Goal: Connect with others: Establish contact or relationships with other users

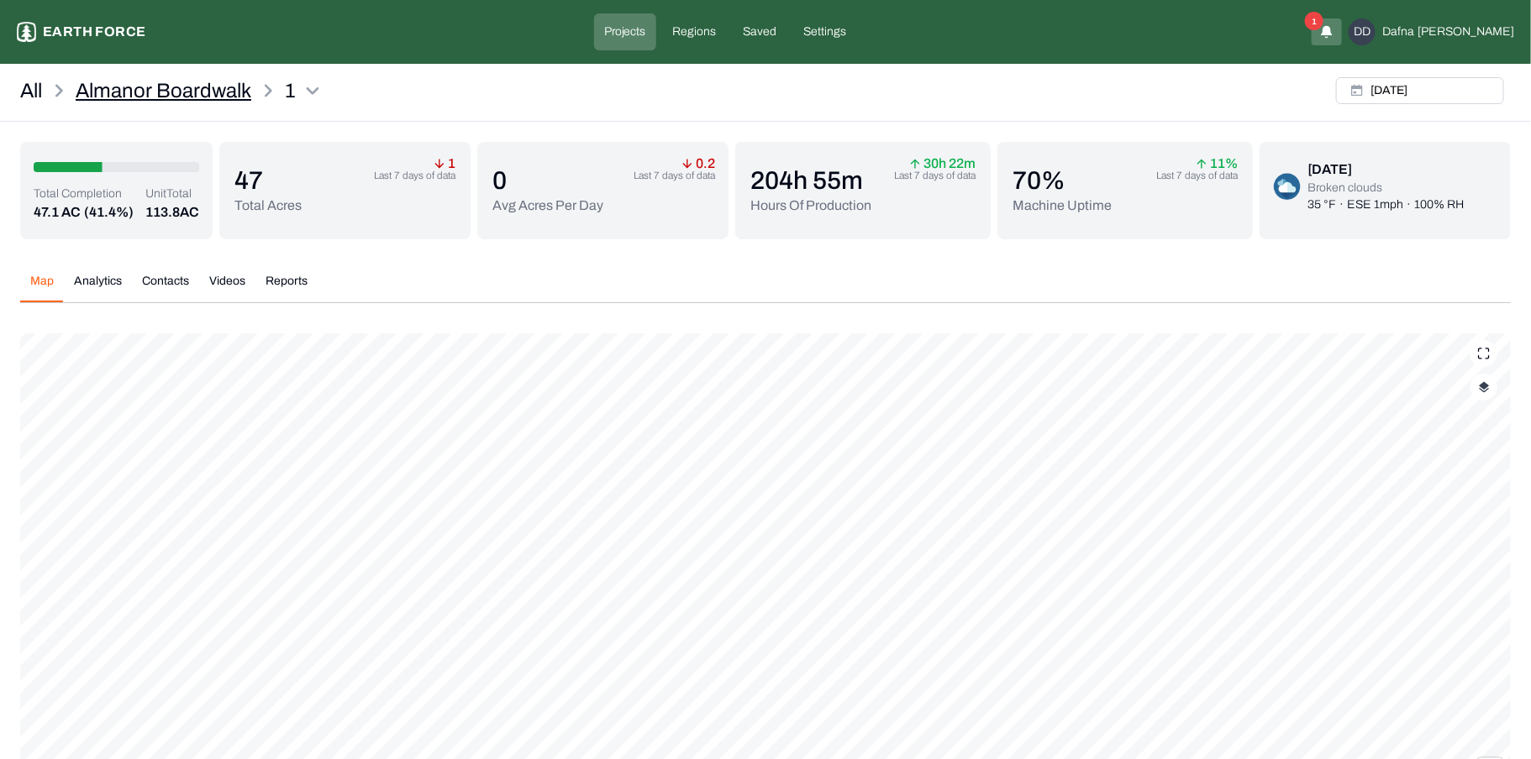
click at [176, 102] on p "Almanor Boardwalk" at bounding box center [164, 90] width 176 height 27
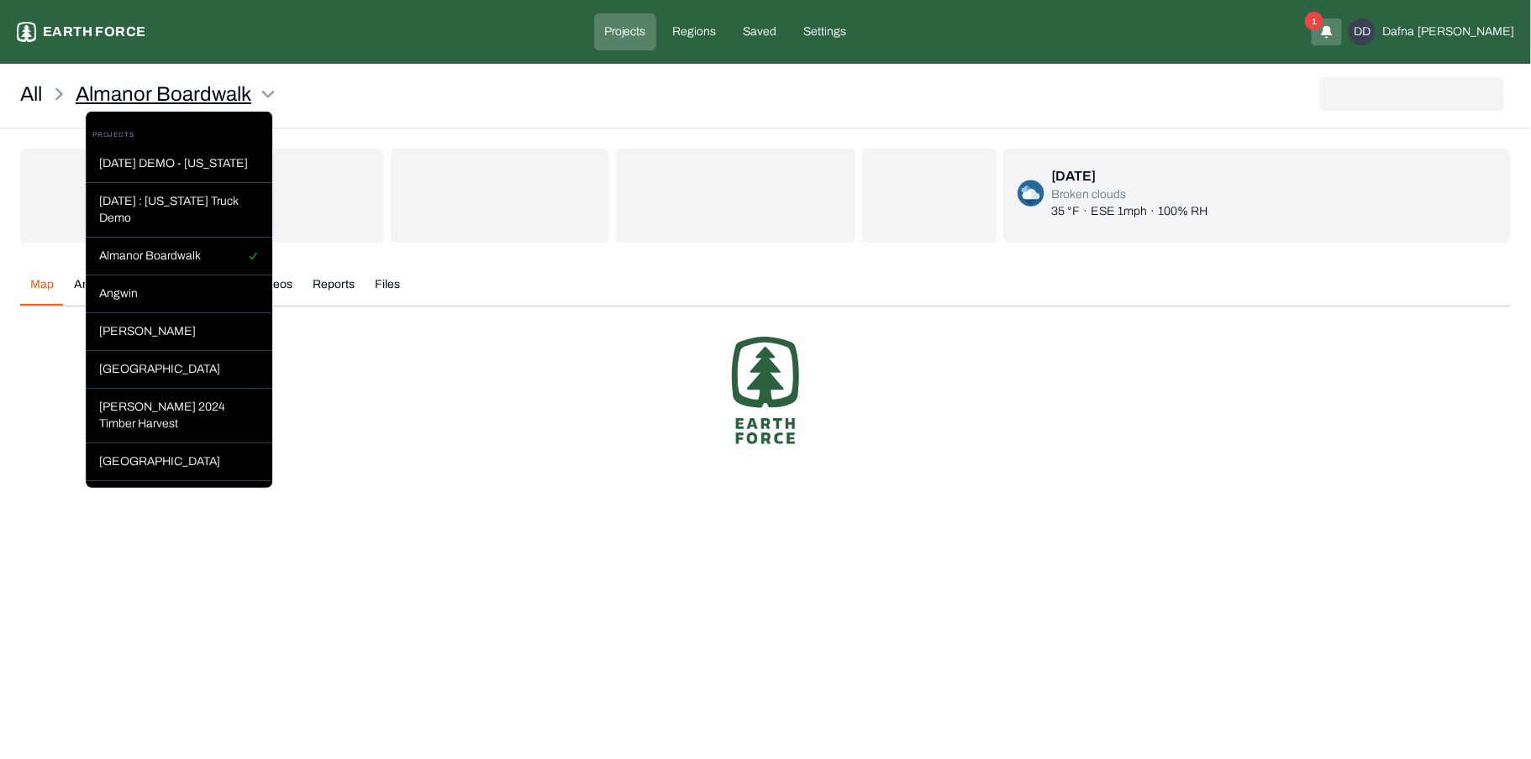
click at [257, 90] on html "Almanor Boardwalk Earth force Projects Regions Saved Settings 1 DD Dafna [PERSO…" at bounding box center [765, 178] width 1531 height 357
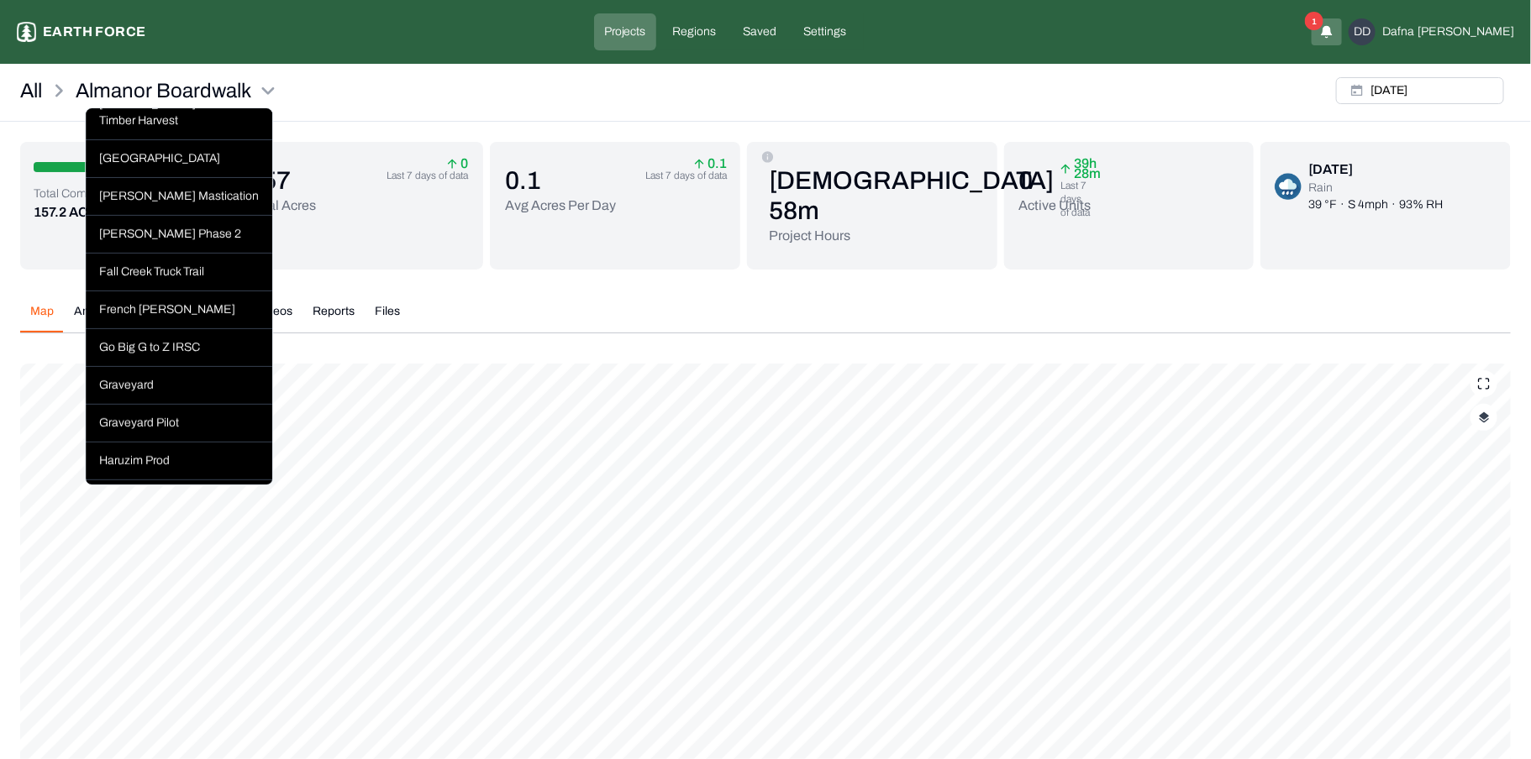
scroll to position [298, 0]
click at [429, 305] on html "Almanor Boardwalk Earth force Projects Regions Saved Settings 1 DD Dafna [PERSO…" at bounding box center [765, 475] width 1531 height 950
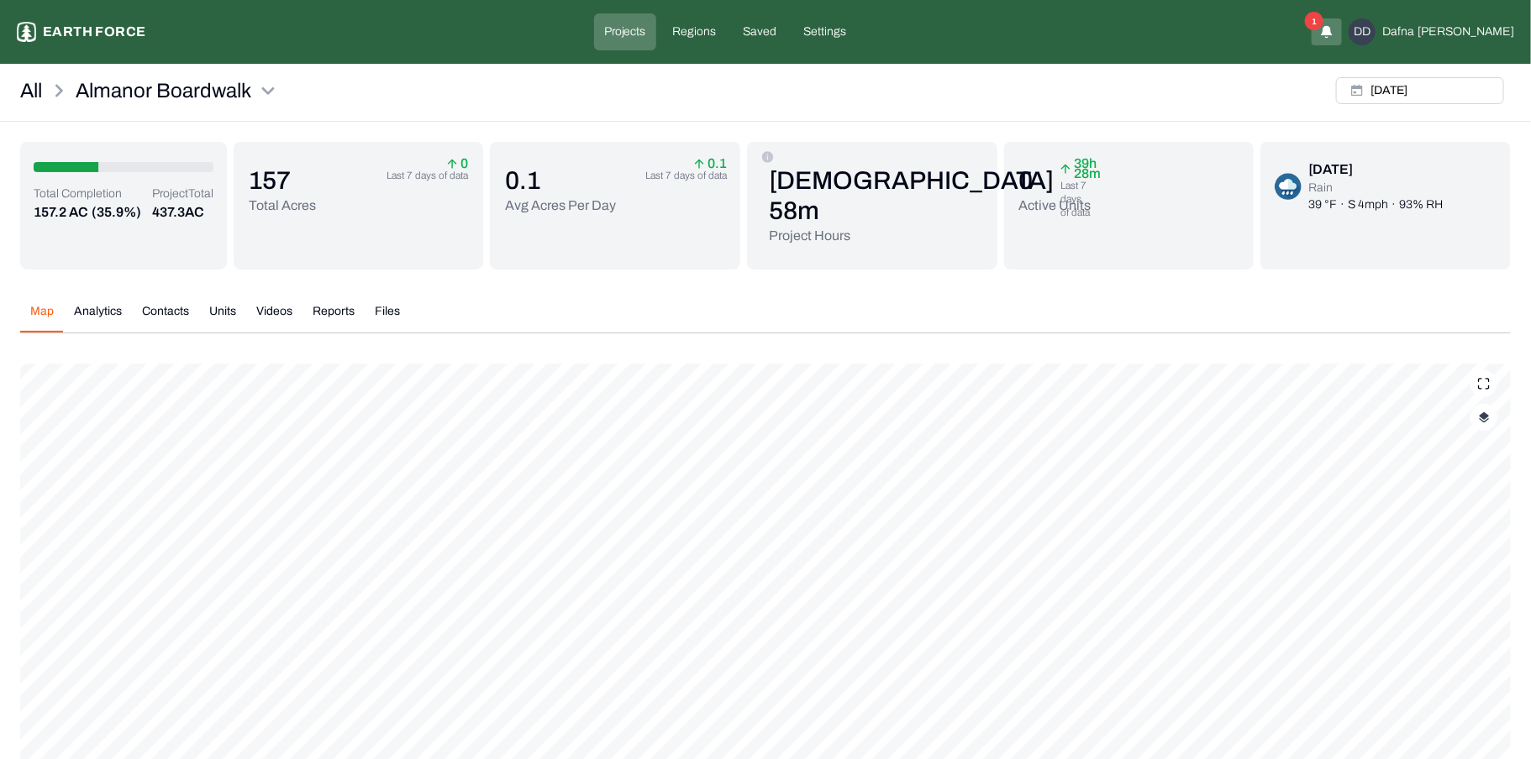
click at [173, 320] on button "Contacts" at bounding box center [165, 317] width 67 height 29
click at [249, 91] on html "Almanor Boardwalk Earth force Projects Regions Saved Settings 1 DD Dafna [PERSO…" at bounding box center [765, 331] width 1531 height 663
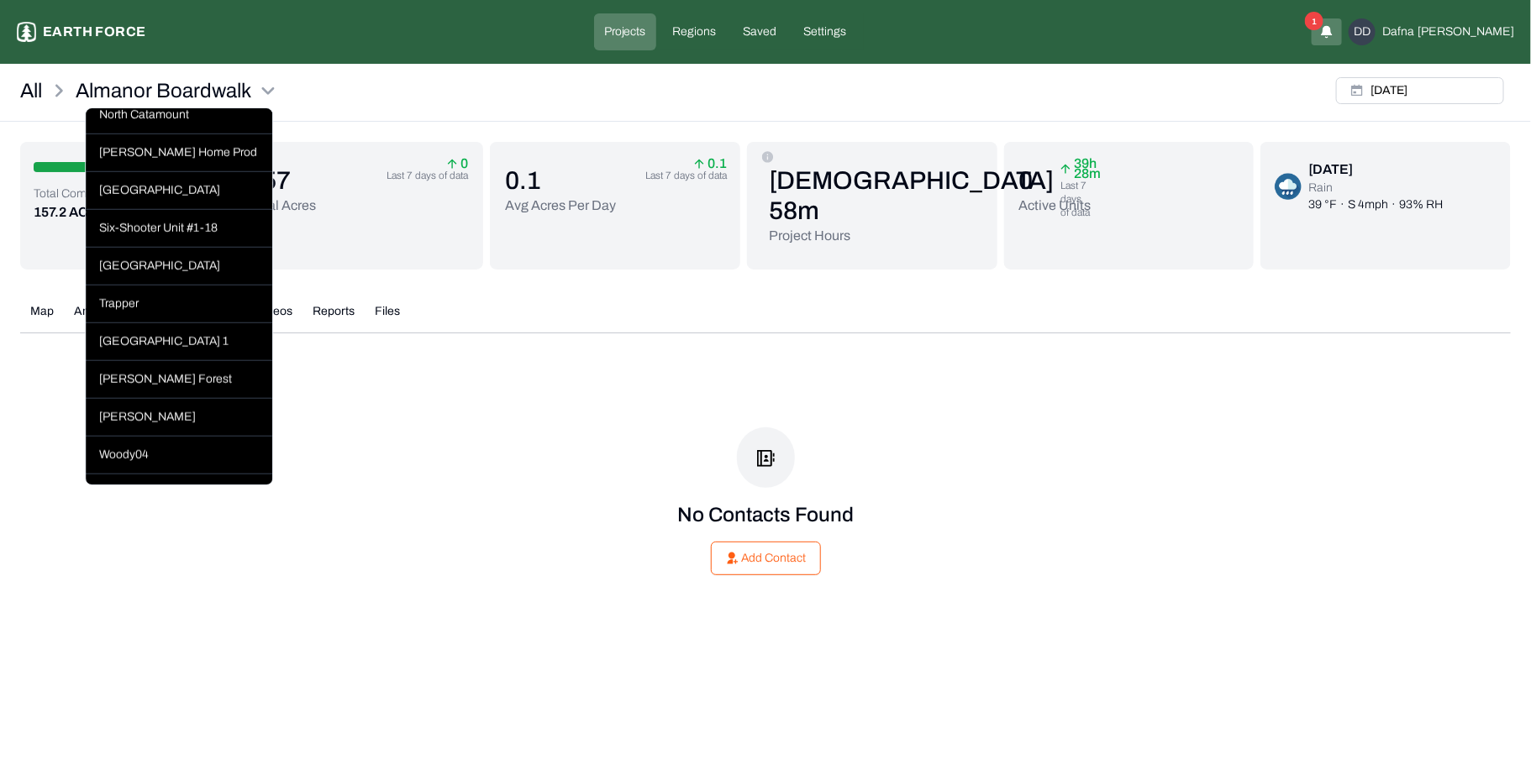
scroll to position [717, 0]
click at [422, 295] on html "Almanor Boardwalk Earth force Projects Regions Saved Settings 1 DD Dafna [PERSO…" at bounding box center [765, 331] width 1531 height 663
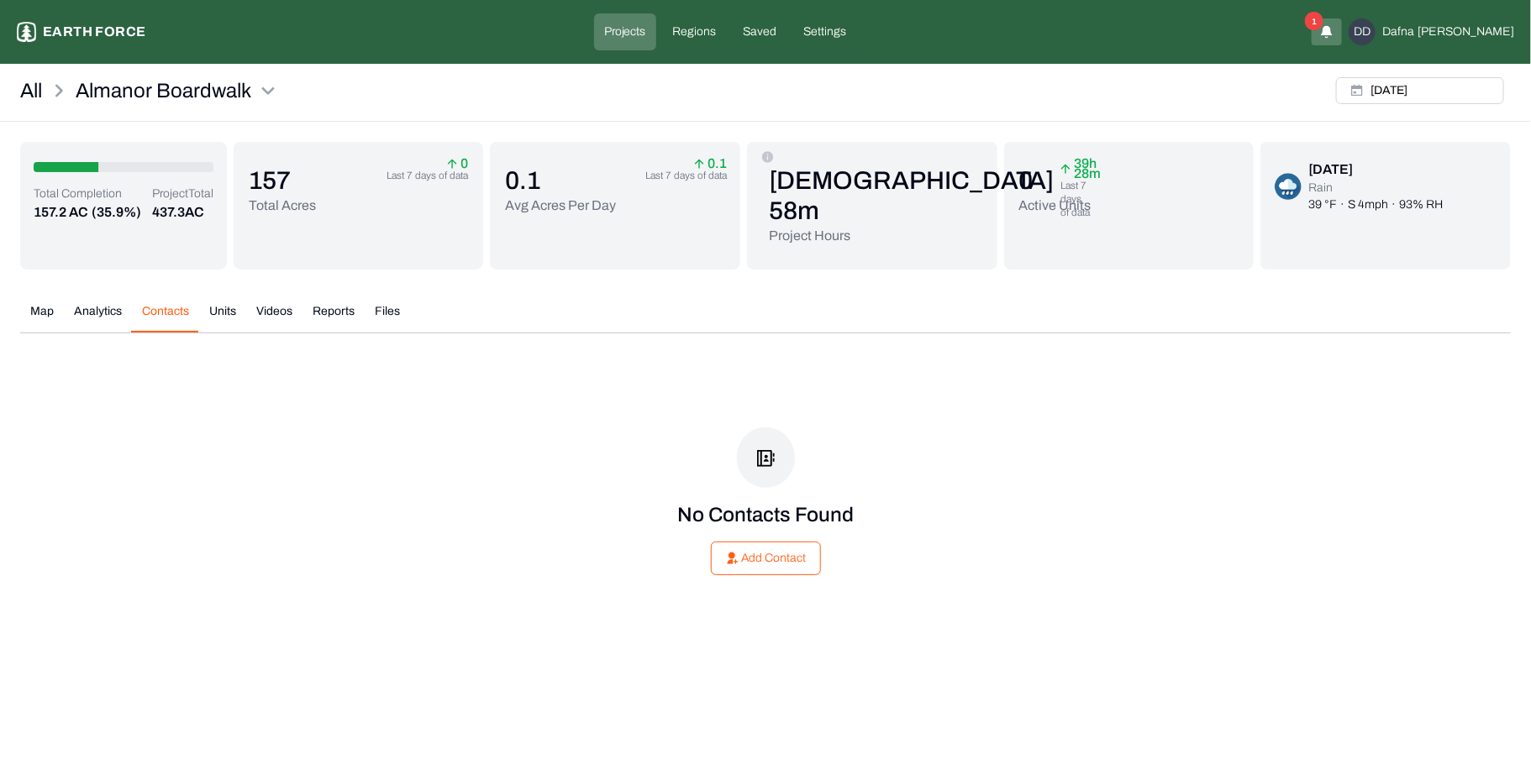
click at [558, 425] on div "No Contacts Found Add Contact" at bounding box center [765, 501] width 1490 height 282
click at [260, 85] on html "Almanor Boardwalk Earth force Projects Regions Saved Settings 1 DD Dafna [PERSO…" at bounding box center [765, 331] width 1531 height 663
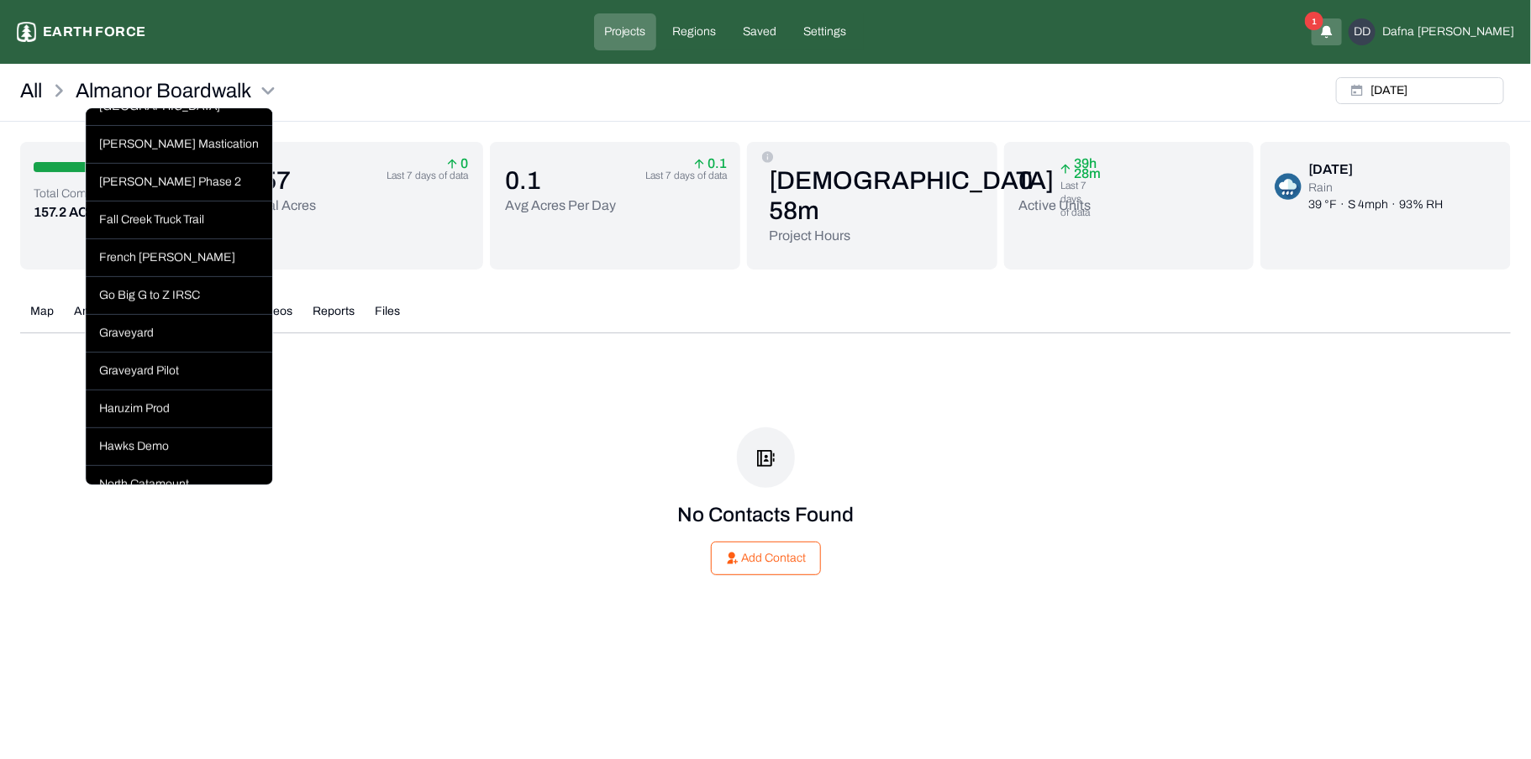
scroll to position [0, 0]
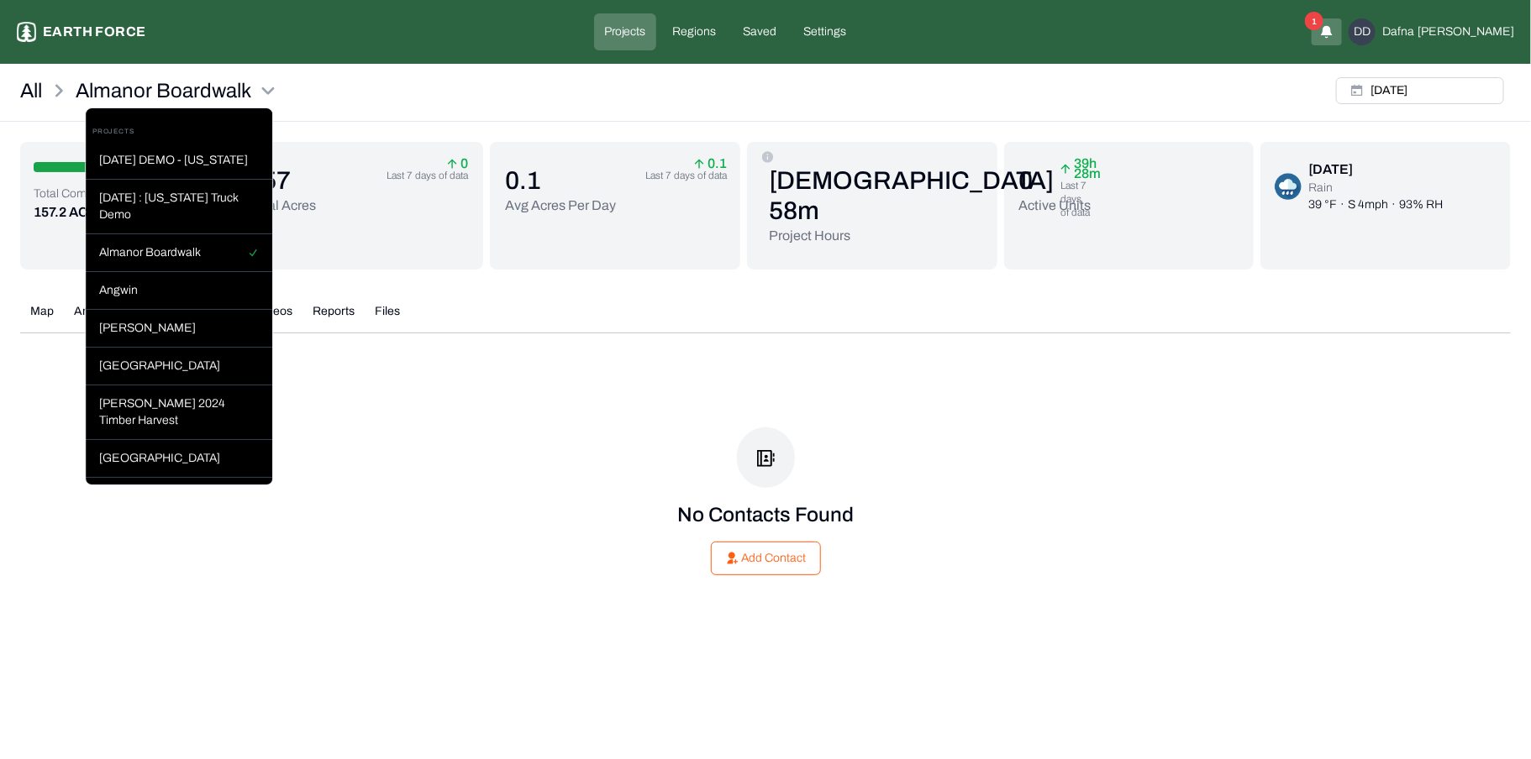
click at [394, 100] on html "Almanor Boardwalk Earth force Projects Regions Saved Settings 1 DD Dafna [PERSO…" at bounding box center [765, 331] width 1531 height 663
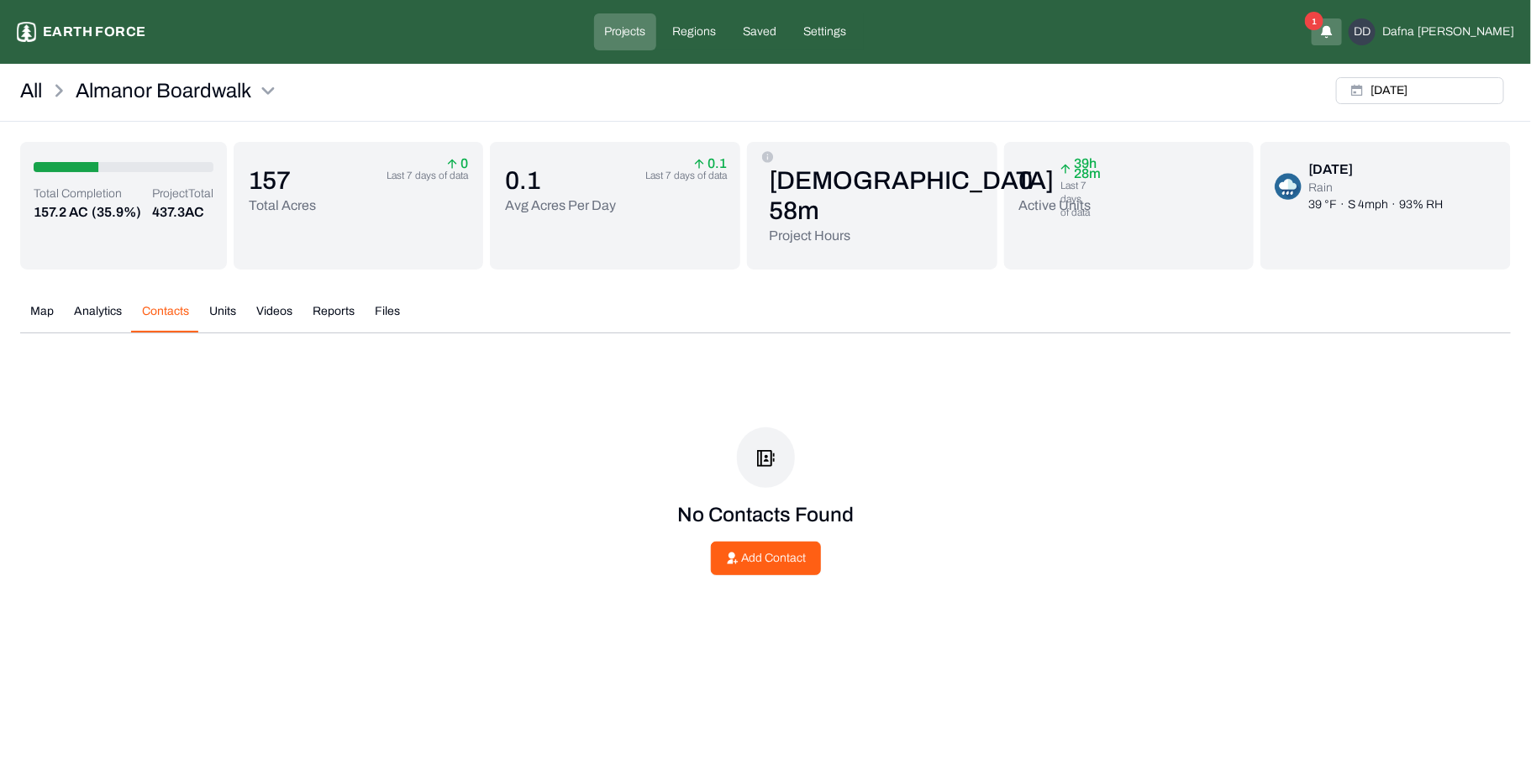
click at [734, 546] on button "Add Contact" at bounding box center [766, 559] width 110 height 34
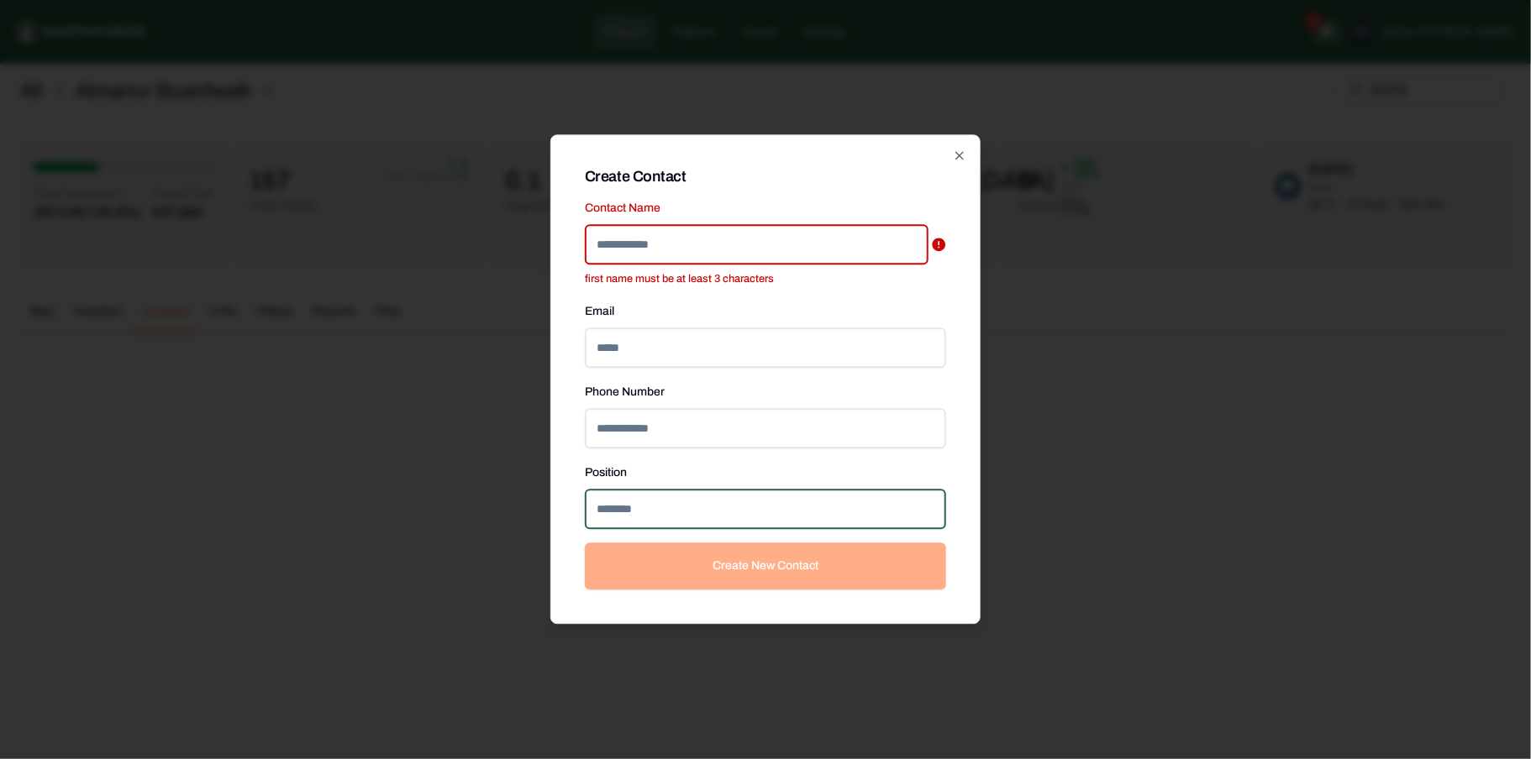
click at [738, 523] on form "Contact Name first name must be at least 3 characters Email Phone Number Positi…" at bounding box center [765, 393] width 361 height 392
